Goal: Navigation & Orientation: Understand site structure

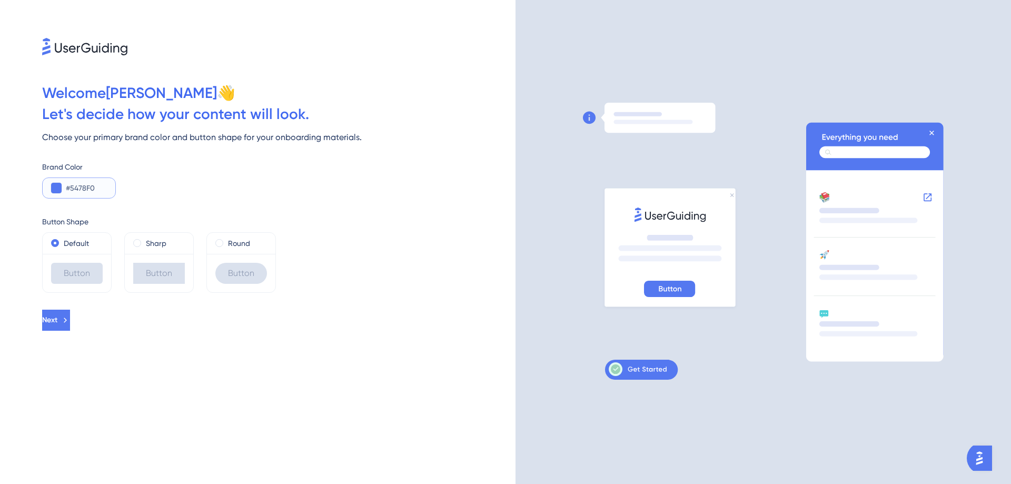
click at [81, 192] on input "#5478F0" at bounding box center [86, 188] width 41 height 13
click at [56, 186] on button at bounding box center [56, 188] width 11 height 11
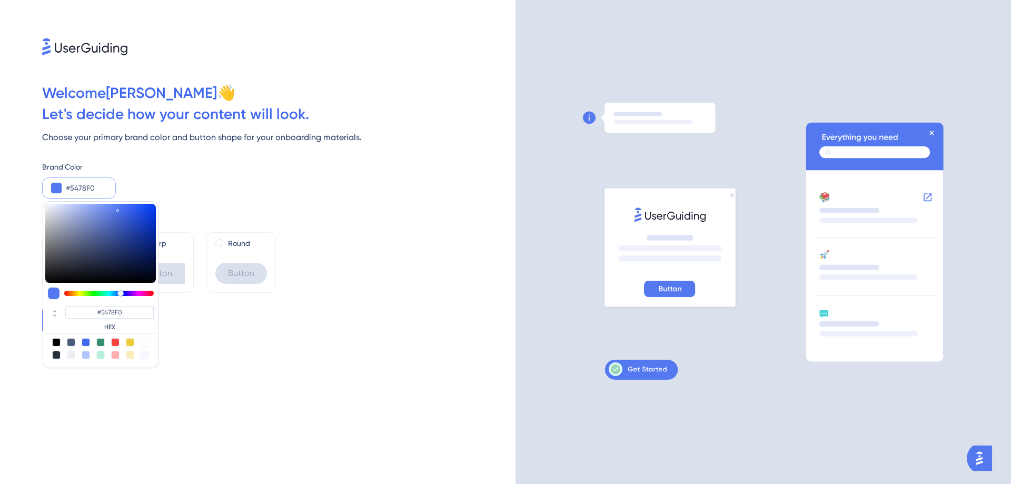
type input "#54f082"
type input "#54F082"
click at [98, 291] on div at bounding box center [109, 293] width 90 height 5
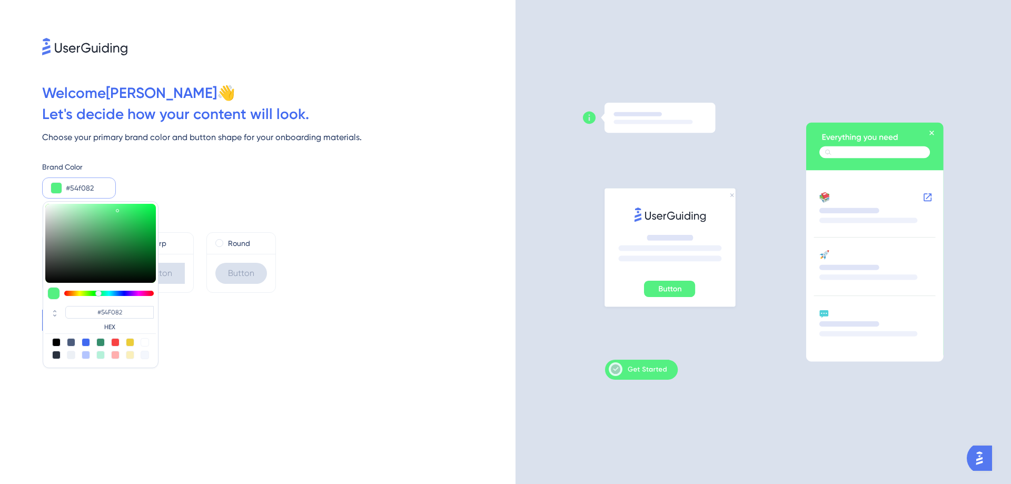
click at [356, 297] on div "Welcome [PERSON_NAME] 👋 Let ' s decide how your content will look. Choose your …" at bounding box center [258, 242] width 516 height 484
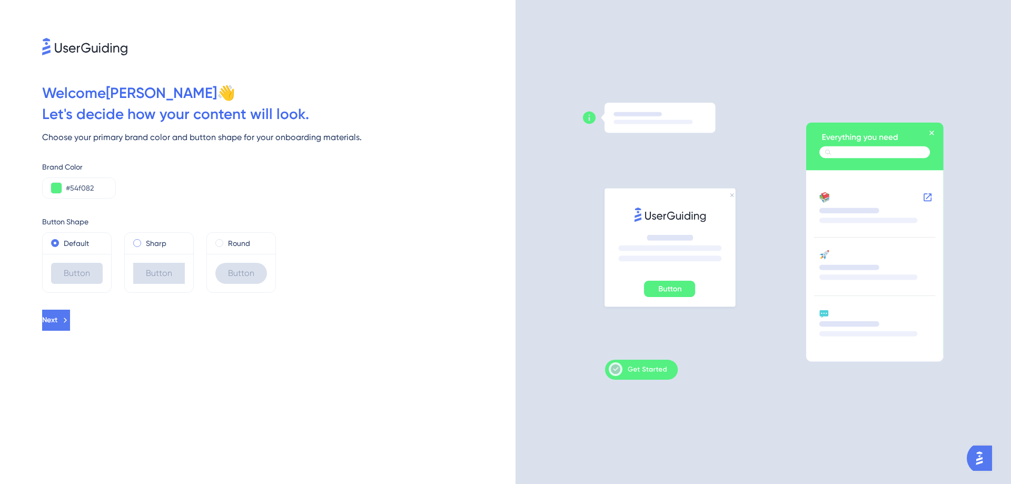
click at [150, 245] on label "Sharp" at bounding box center [156, 243] width 21 height 13
click at [74, 245] on label "Default" at bounding box center [76, 243] width 25 height 13
click at [227, 246] on div "Round" at bounding box center [241, 243] width 52 height 13
click at [92, 246] on div "Default" at bounding box center [77, 243] width 52 height 13
click at [70, 330] on button "Next" at bounding box center [56, 320] width 28 height 21
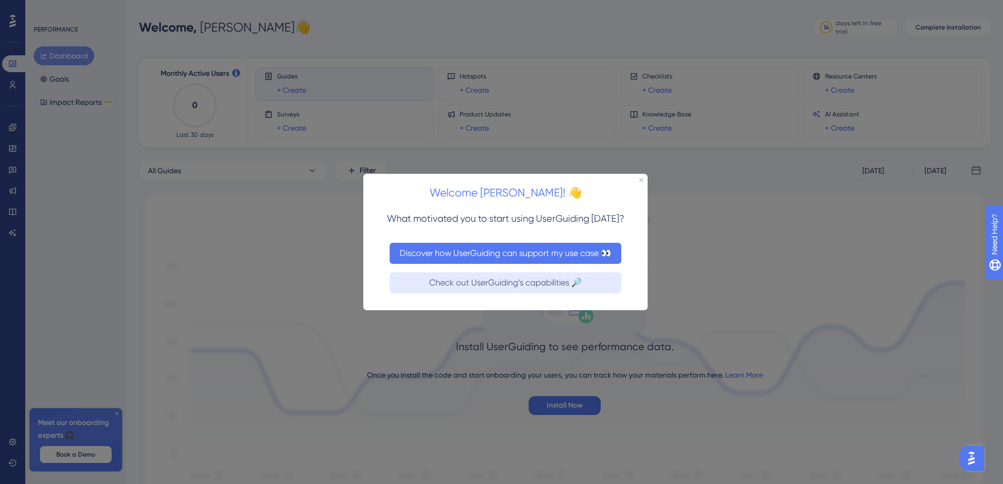
click at [546, 252] on button "Discover how UserGuiding can support my use case 👀" at bounding box center [506, 252] width 232 height 21
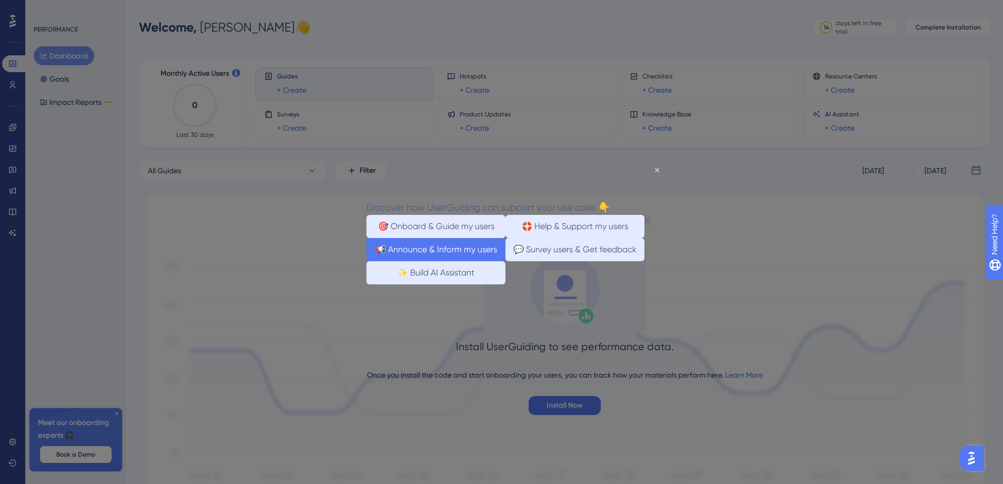
click at [487, 259] on button "📢 Announce & Inform my users" at bounding box center [436, 249] width 139 height 23
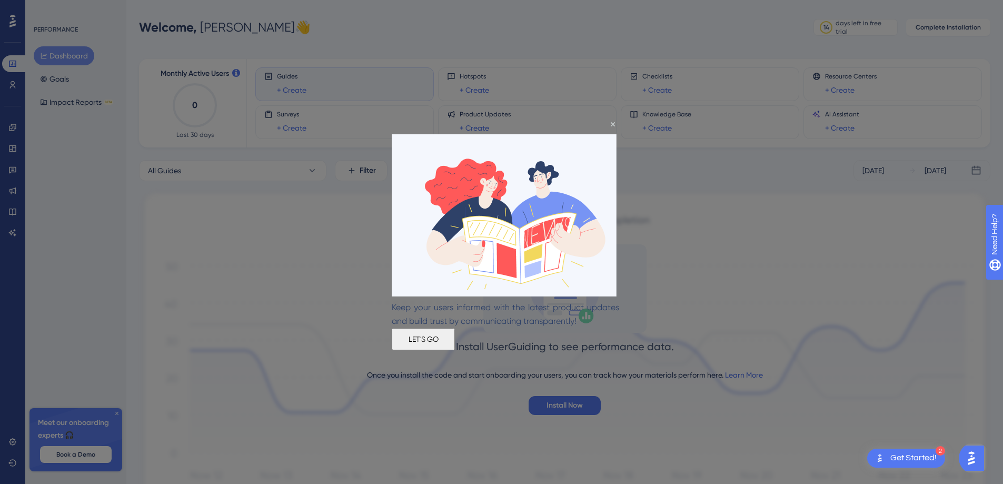
click at [455, 345] on button "LET'S GO" at bounding box center [423, 339] width 63 height 22
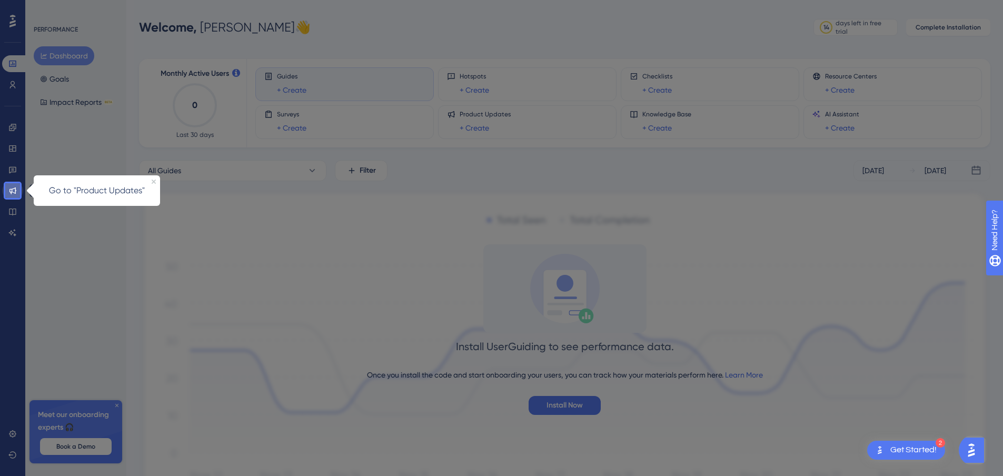
click at [12, 188] on icon at bounding box center [12, 190] width 8 height 8
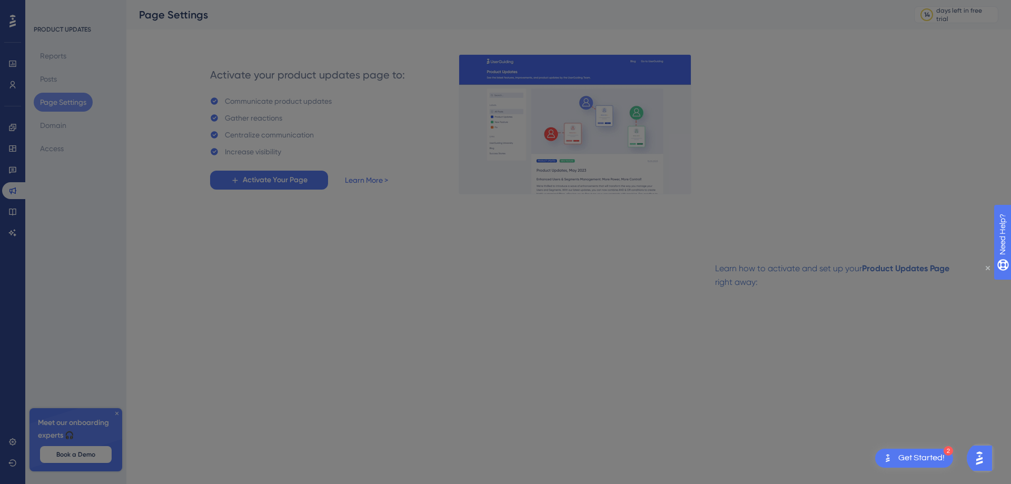
click at [988, 269] on icon "Close Preview" at bounding box center [988, 268] width 4 height 4
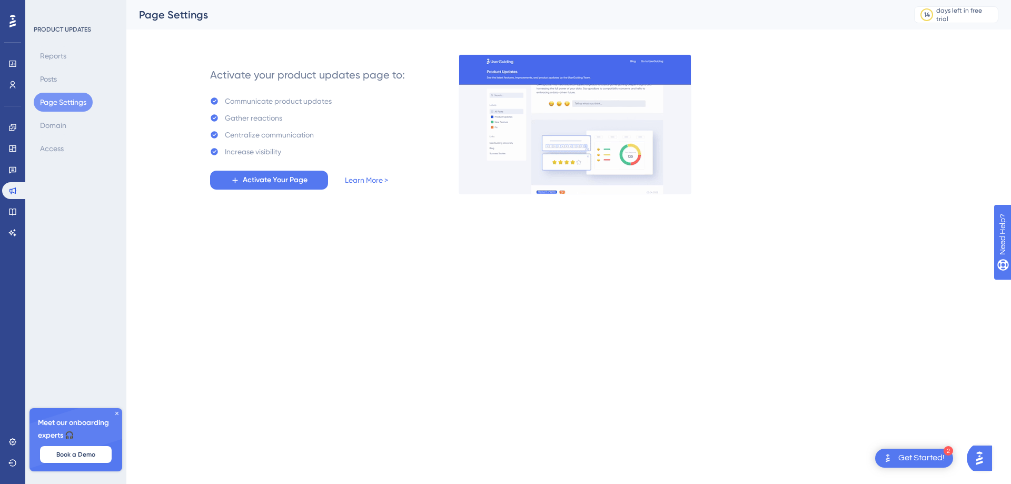
click at [797, 0] on html "2 Get Started! Performance Users Engagement Widgets Feedback Product Updates Kn…" at bounding box center [505, 0] width 1011 height 0
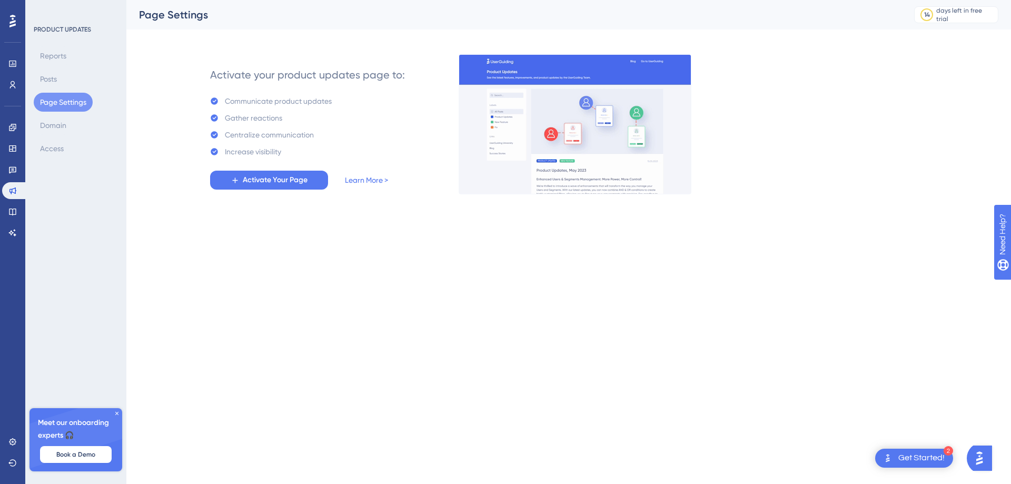
click at [116, 411] on icon at bounding box center [117, 413] width 6 height 6
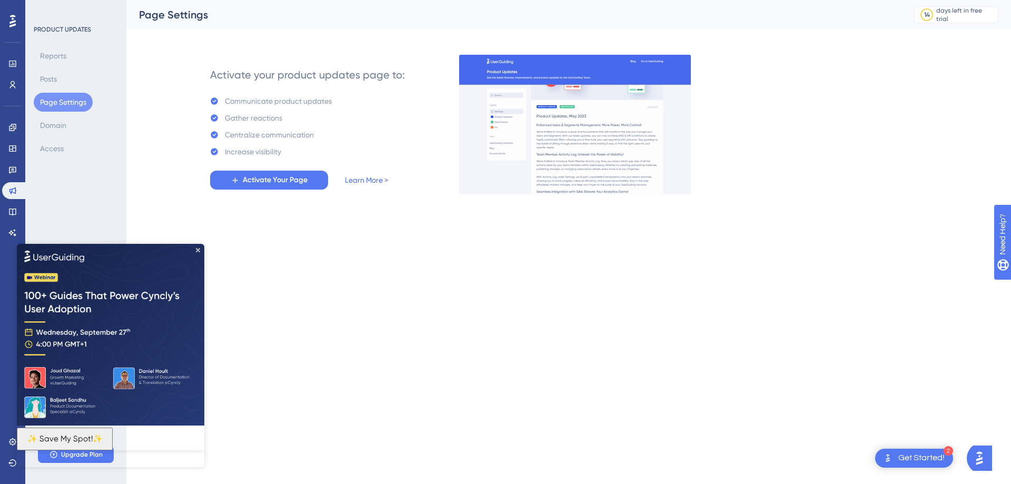
click at [195, 251] on img at bounding box center [111, 334] width 188 height 182
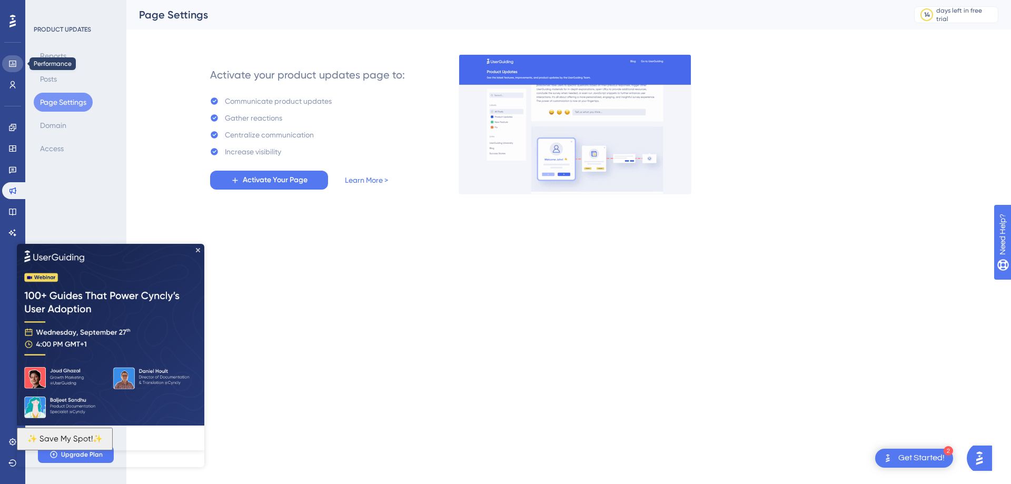
click at [11, 62] on icon at bounding box center [12, 64] width 8 height 8
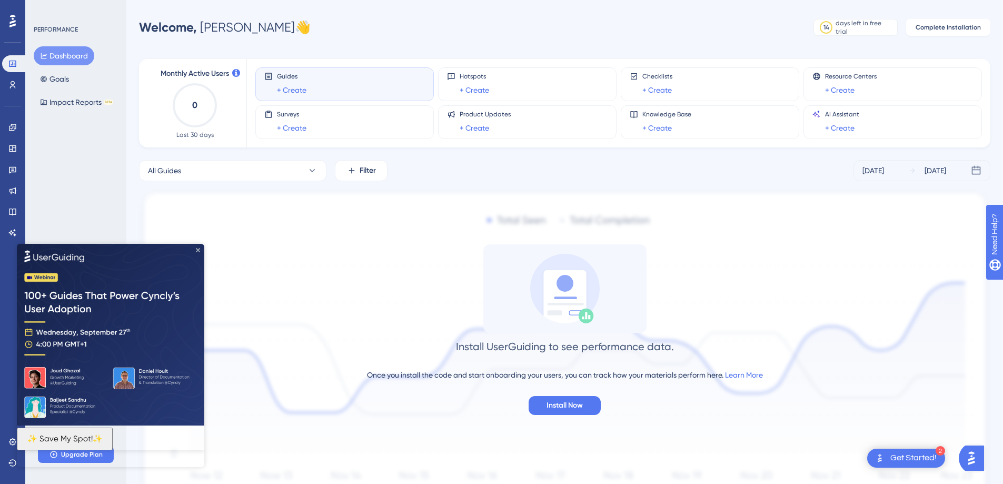
click at [200, 249] on icon "Close Preview" at bounding box center [198, 250] width 4 height 4
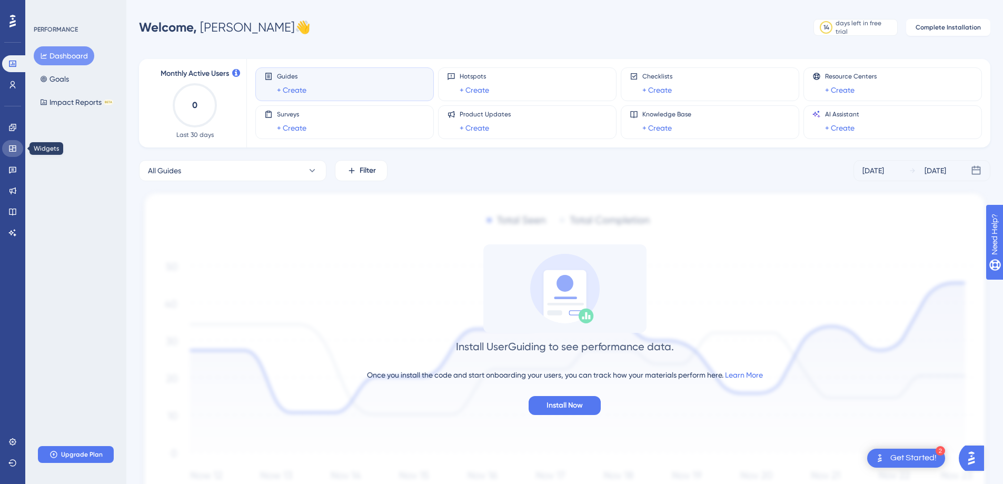
click at [21, 154] on link at bounding box center [12, 148] width 21 height 17
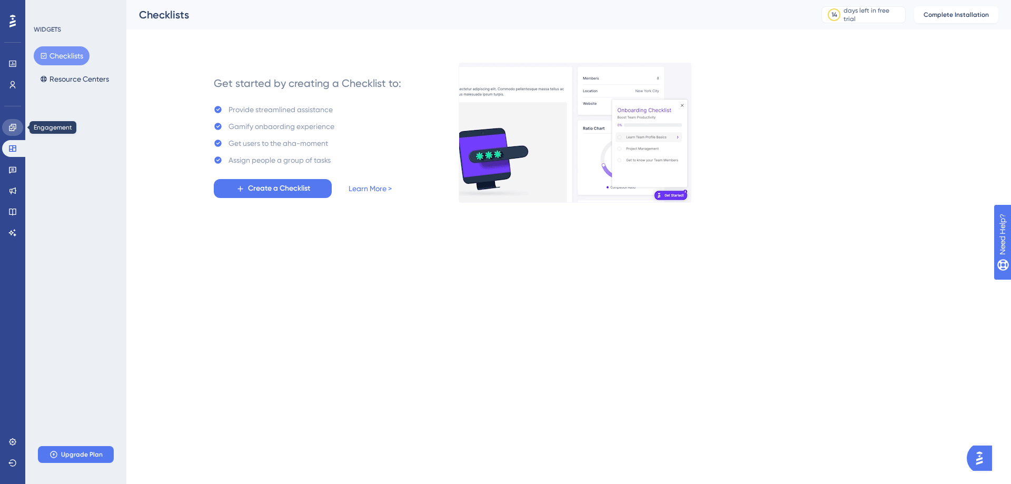
click at [16, 127] on icon at bounding box center [12, 127] width 7 height 7
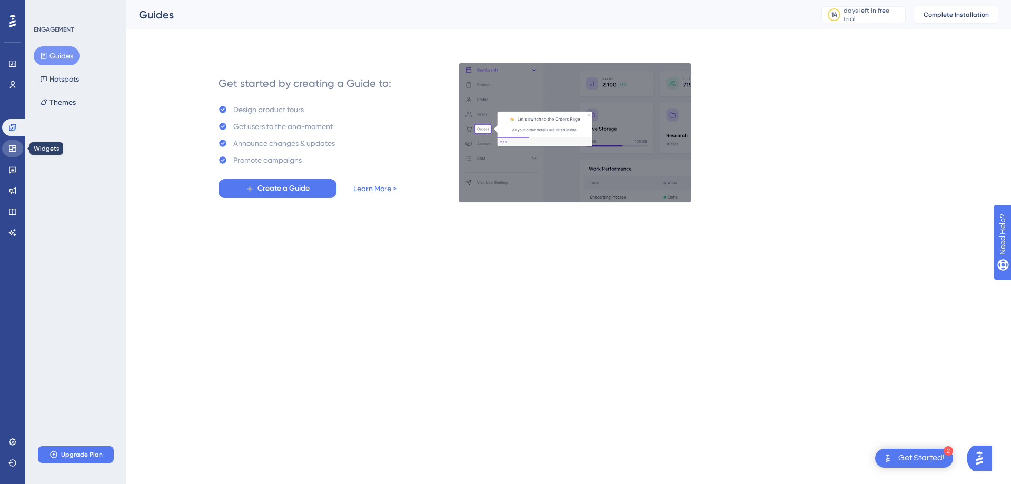
click at [17, 146] on link at bounding box center [12, 148] width 21 height 17
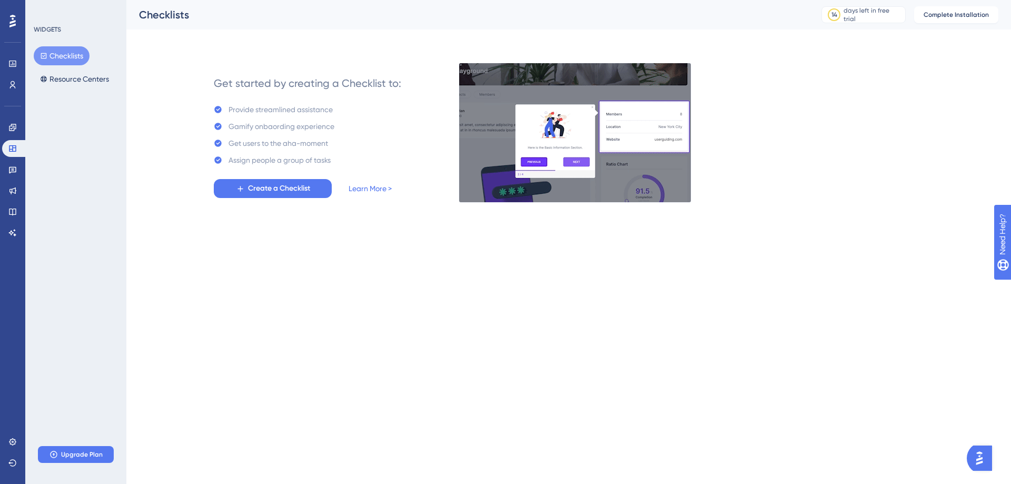
click at [17, 161] on div "Engagement Widgets Feedback Product Updates Knowledge Base AI Assistant" at bounding box center [12, 180] width 21 height 122
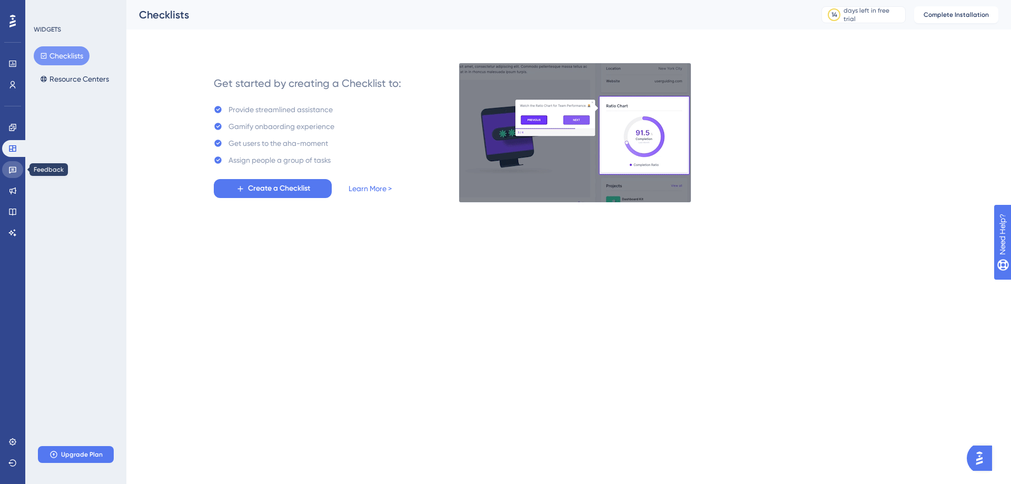
click at [16, 164] on link at bounding box center [12, 169] width 21 height 17
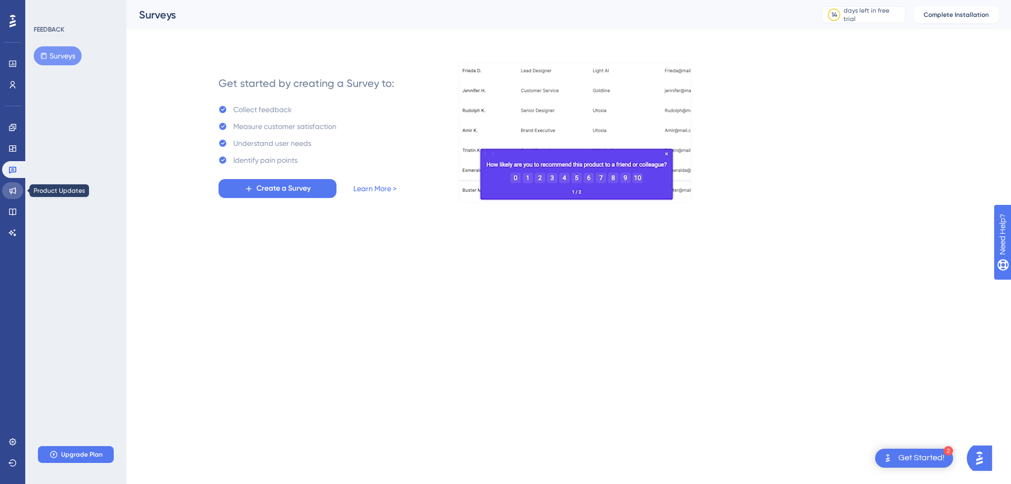
click at [17, 192] on link at bounding box center [12, 190] width 21 height 17
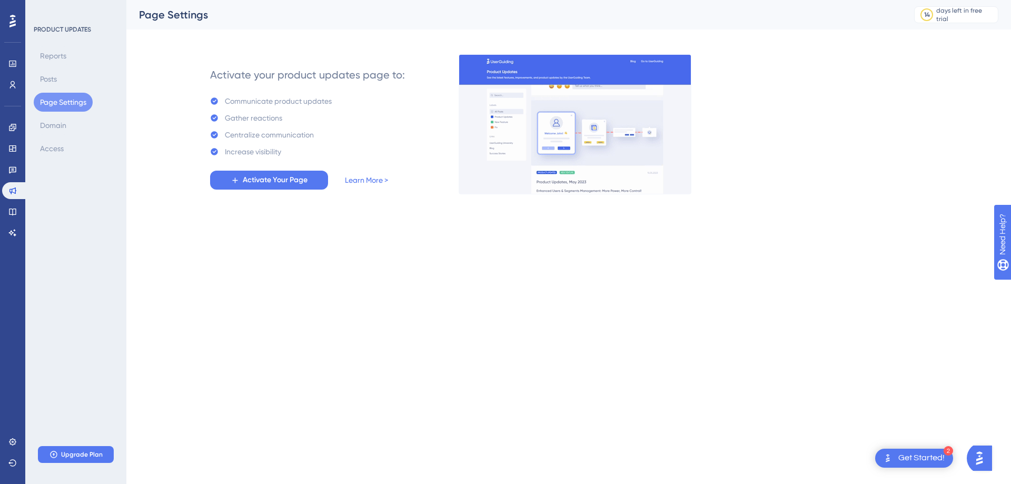
click at [61, 101] on button "Page Settings" at bounding box center [63, 102] width 59 height 19
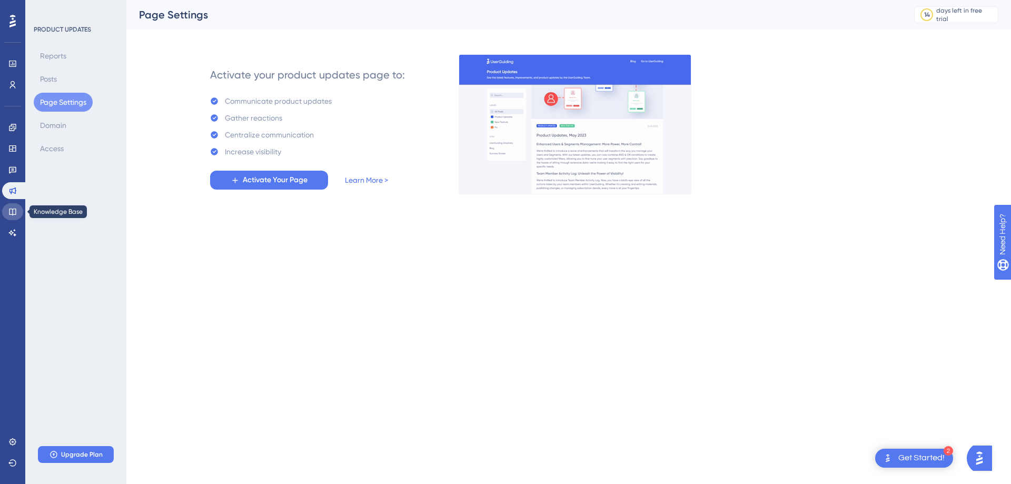
click at [9, 212] on icon at bounding box center [12, 212] width 8 height 8
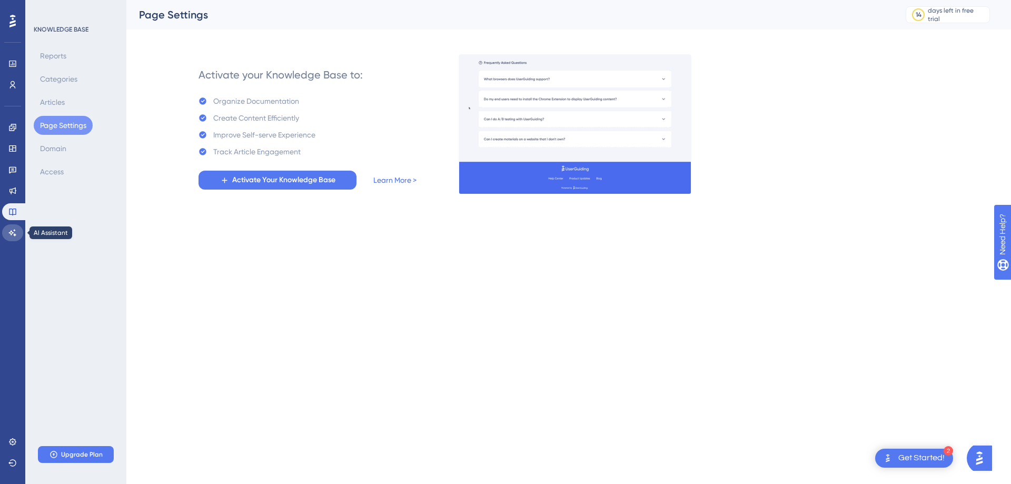
click at [14, 230] on icon at bounding box center [12, 232] width 7 height 7
